Goal: Information Seeking & Learning: Check status

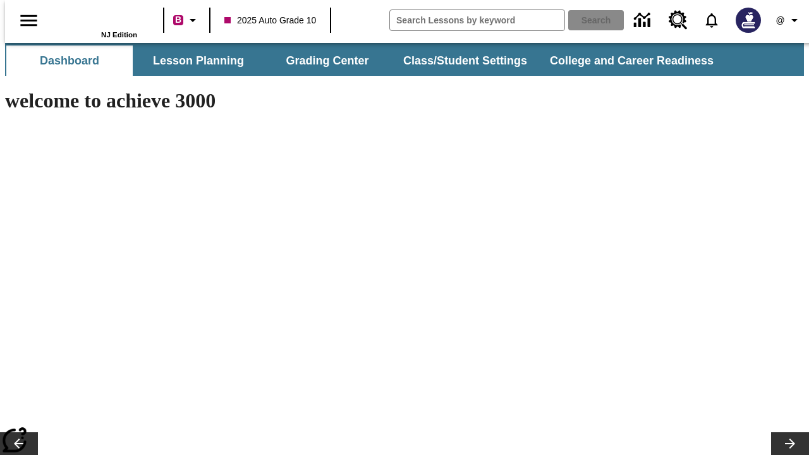
type input "-1"
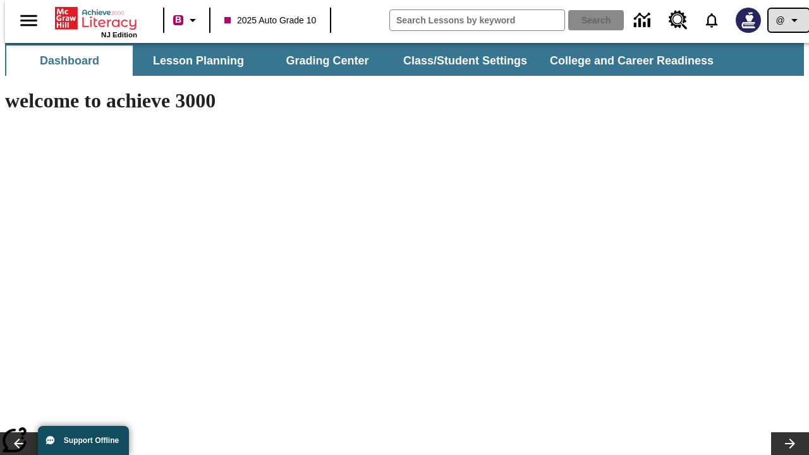
click at [787, 20] on icon "Profile/Settings" at bounding box center [794, 20] width 15 height 15
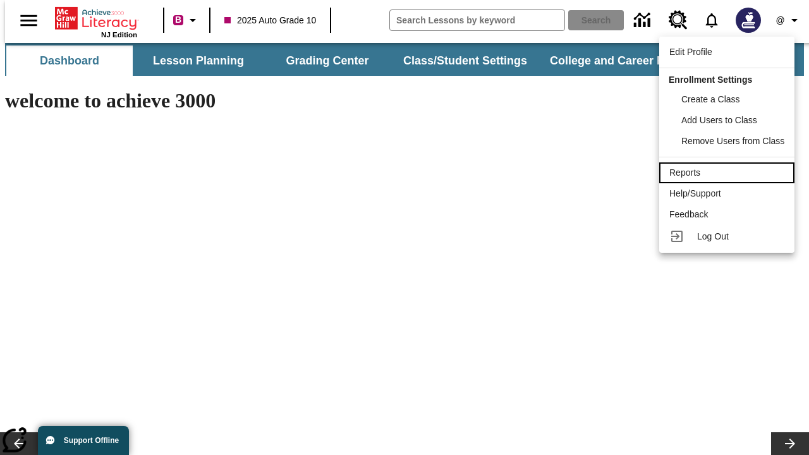
click at [729, 173] on div "Reports" at bounding box center [727, 172] width 115 height 13
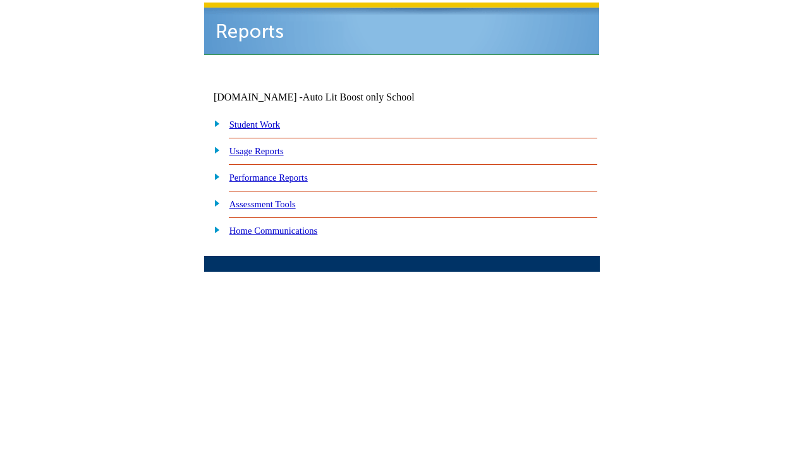
click at [281, 173] on link "Performance Reports" at bounding box center [269, 178] width 78 height 10
click at [0, 0] on link "How are my students performing on standards?" at bounding box center [0, 0] width 0 height 0
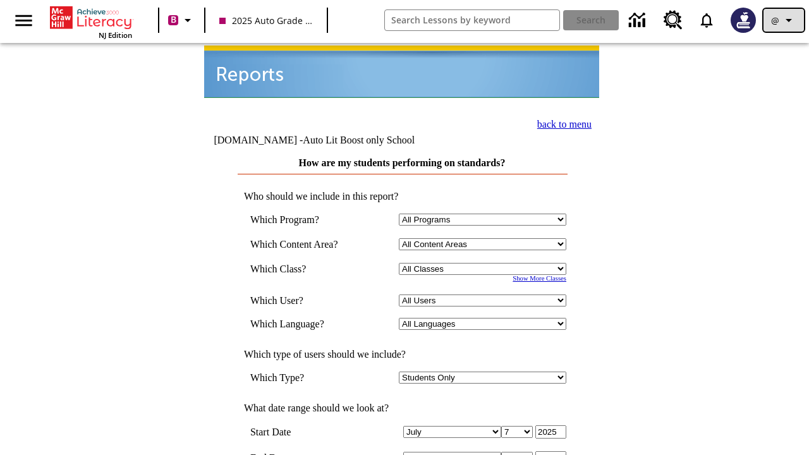
click at [784, 20] on icon "Profile/Settings" at bounding box center [789, 20] width 15 height 15
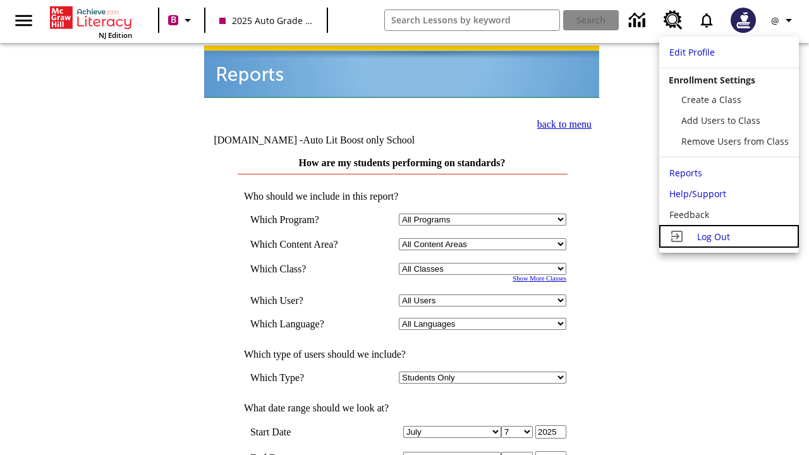
click at [729, 237] on span "Log Out" at bounding box center [714, 237] width 33 height 12
